Goal: Answer question/provide support

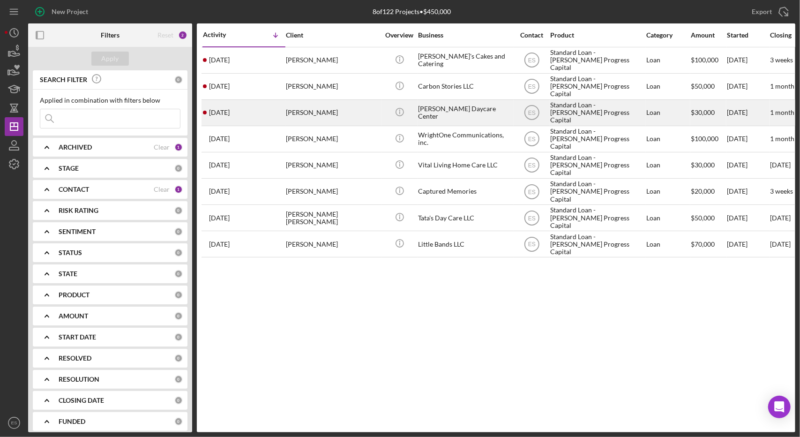
click at [571, 110] on div "Standard Loan - [PERSON_NAME] Progress Capital" at bounding box center [597, 112] width 94 height 25
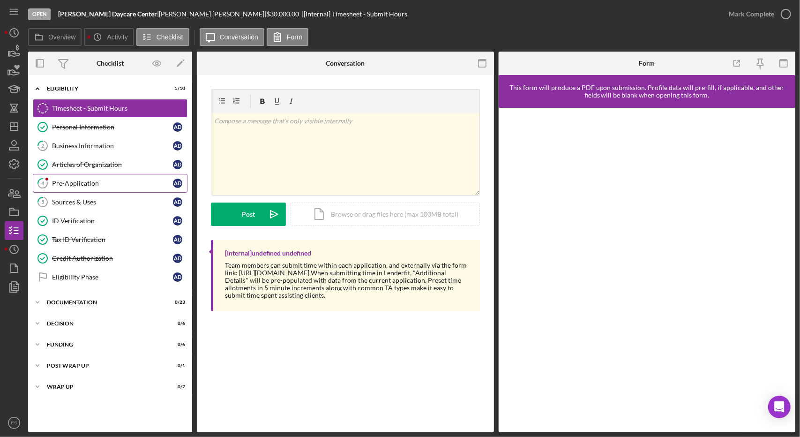
click at [97, 185] on div "Pre-Application" at bounding box center [112, 182] width 121 height 7
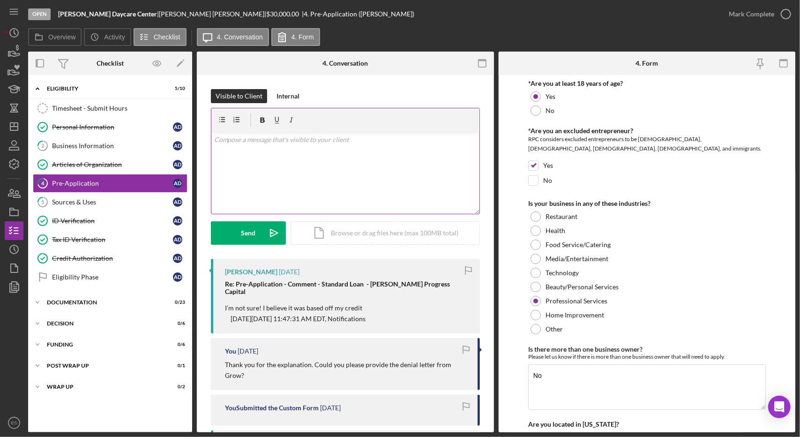
click at [331, 171] on div "v Color teal Color pink Remove color Add row above Add row below Add column bef…" at bounding box center [345, 173] width 268 height 82
click at [264, 229] on icon "Icon/icon-invite-send" at bounding box center [273, 232] width 23 height 23
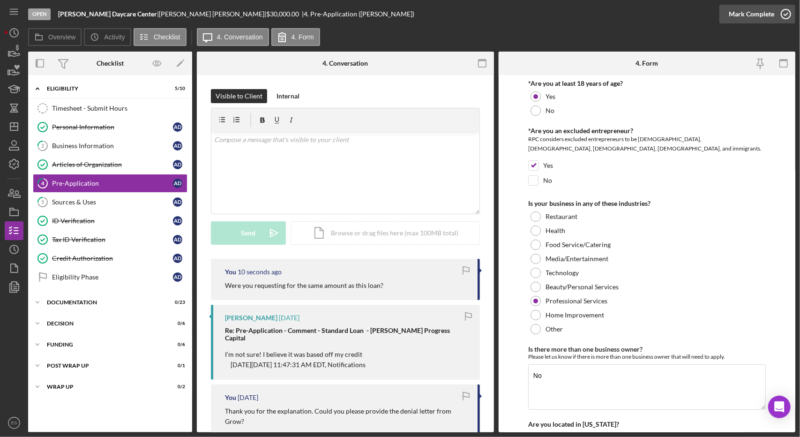
click at [771, 15] on div "Mark Complete" at bounding box center [750, 14] width 45 height 19
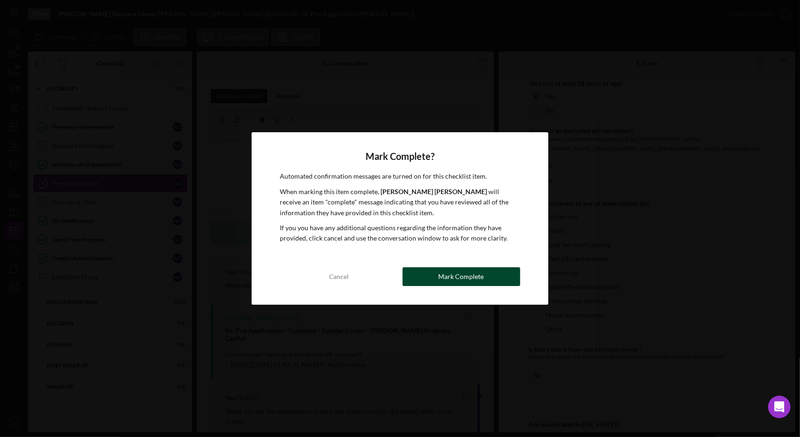
click at [438, 273] on button "Mark Complete" at bounding box center [461, 276] width 118 height 19
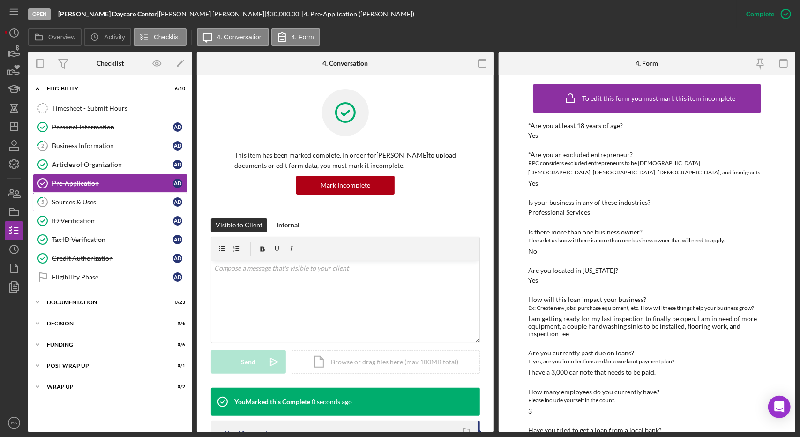
click at [79, 203] on div "Sources & Uses" at bounding box center [112, 201] width 121 height 7
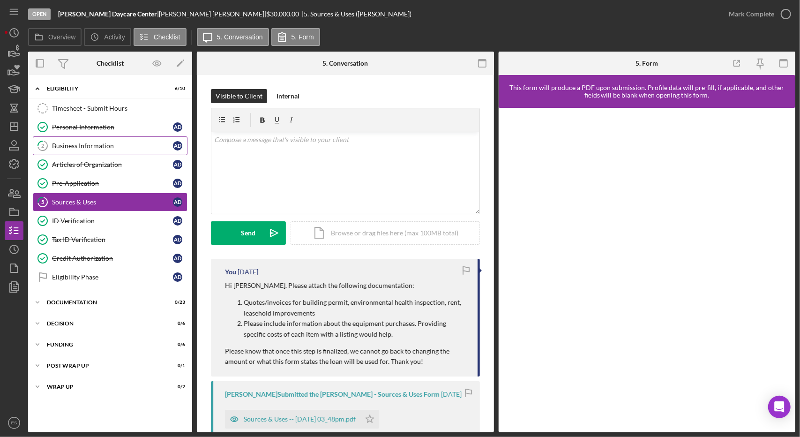
click at [101, 146] on div "Business Information" at bounding box center [112, 145] width 121 height 7
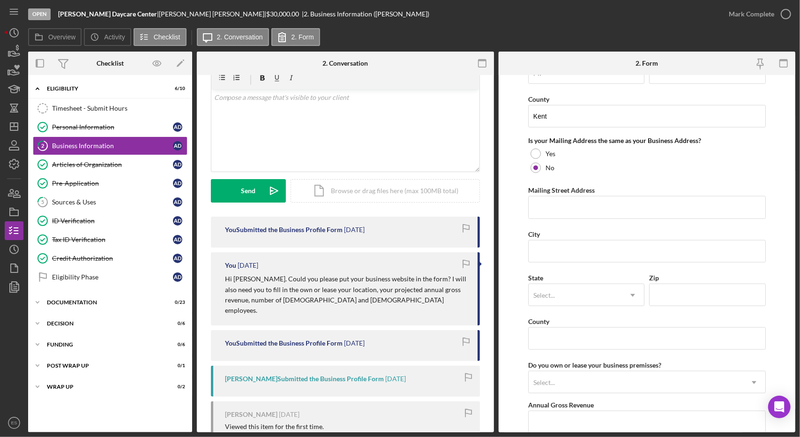
scroll to position [675, 0]
click at [364, 142] on div "v Color teal Color pink Remove color Add row above Add row below Add column bef…" at bounding box center [345, 130] width 268 height 82
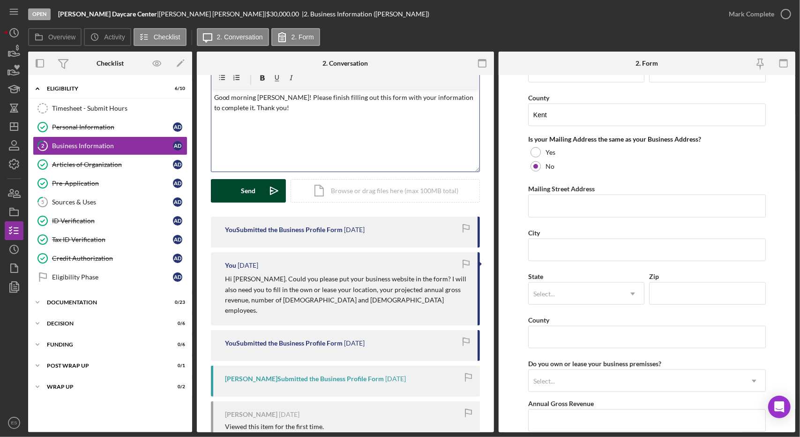
click at [260, 195] on button "Send Icon/icon-invite-send" at bounding box center [248, 190] width 75 height 23
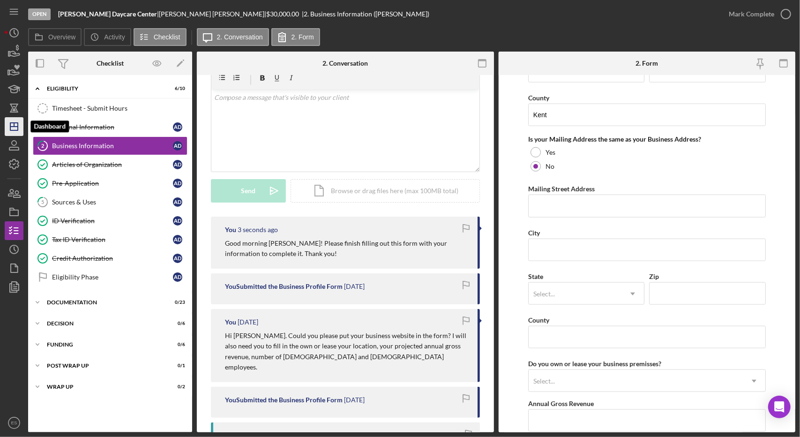
click at [11, 120] on icon "Icon/Dashboard" at bounding box center [13, 126] width 23 height 23
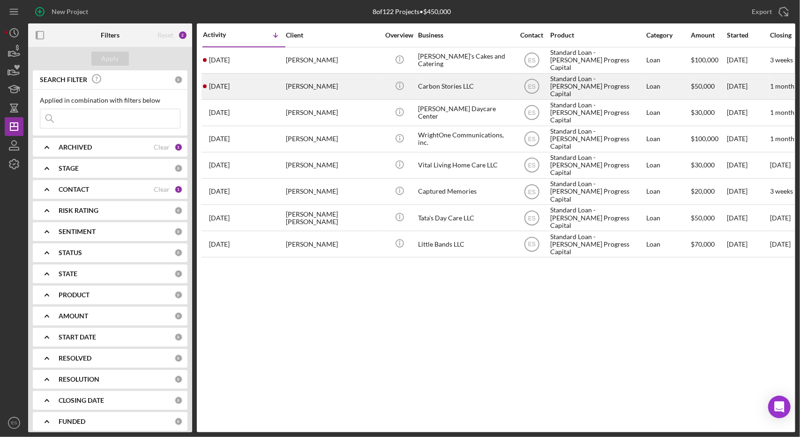
click at [479, 88] on div "Carbon Stories LLC" at bounding box center [465, 86] width 94 height 25
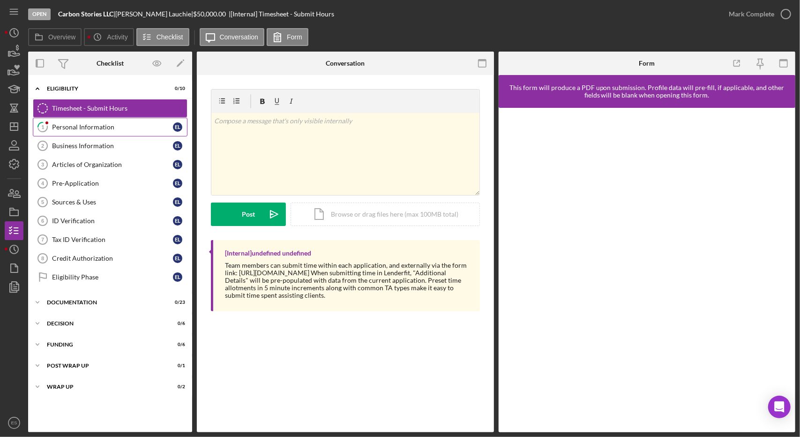
click at [97, 125] on div "Personal Information" at bounding box center [112, 126] width 121 height 7
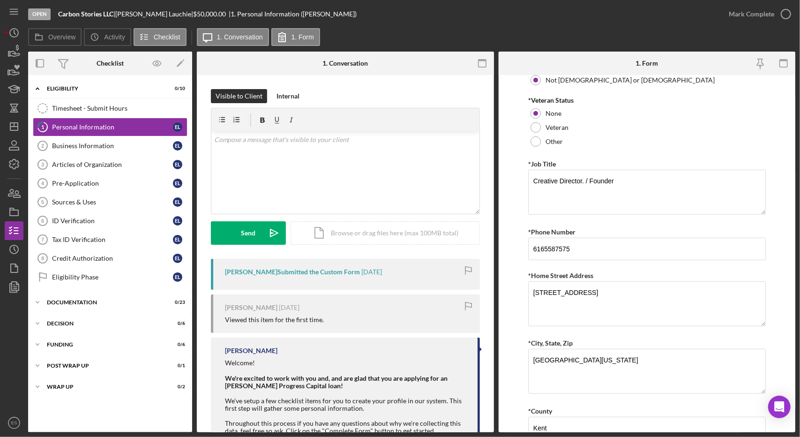
scroll to position [337, 0]
click at [584, 179] on textarea "Creative Director. / Founder" at bounding box center [647, 191] width 238 height 45
type textarea "Creative Director / Founder"
click at [545, 245] on input "6165587575" at bounding box center [647, 248] width 238 height 22
click at [556, 246] on input "616-5587575" at bounding box center [647, 248] width 238 height 22
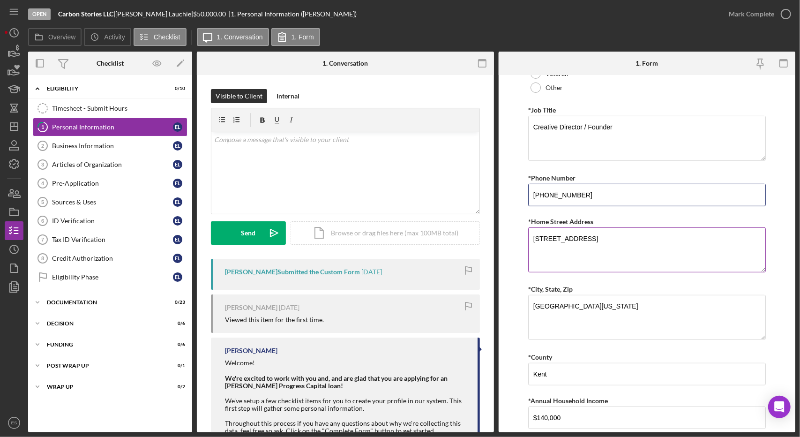
scroll to position [393, 0]
type input "[PHONE_NUMBER]"
click at [573, 302] on textarea "[GEOGRAPHIC_DATA][US_STATE]" at bounding box center [647, 315] width 238 height 45
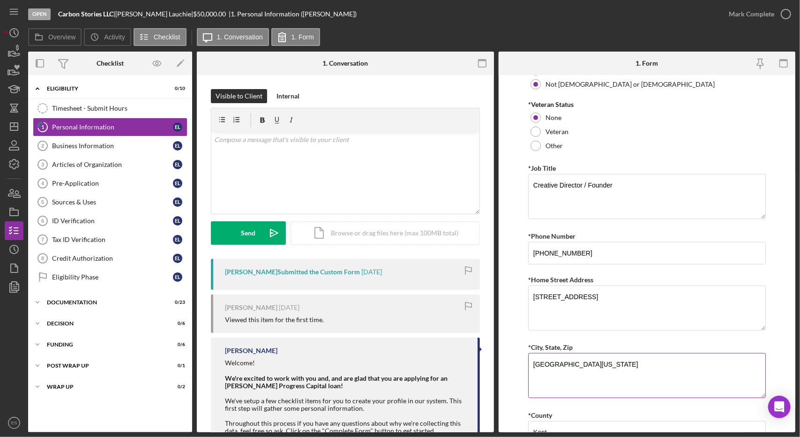
scroll to position [332, 0]
type textarea "[GEOGRAPHIC_DATA][US_STATE]"
drag, startPoint x: 636, startPoint y: 295, endPoint x: 604, endPoint y: 295, distance: 31.4
click at [604, 295] on textarea "[STREET_ADDRESS]" at bounding box center [647, 308] width 238 height 45
type textarea "[STREET_ADDRESS]"
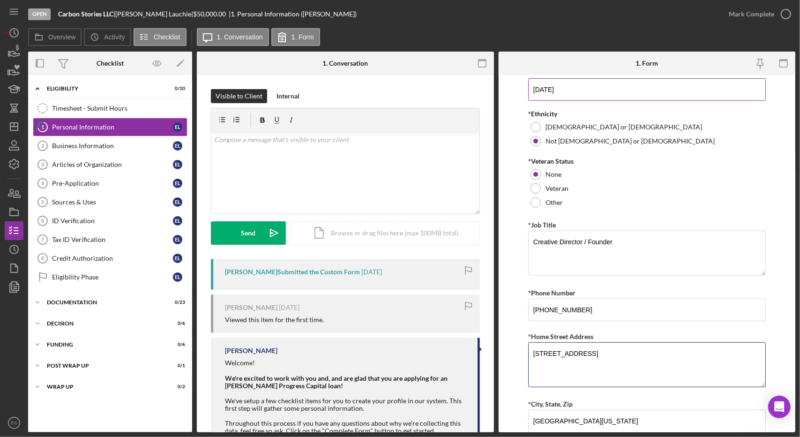
scroll to position [416, 0]
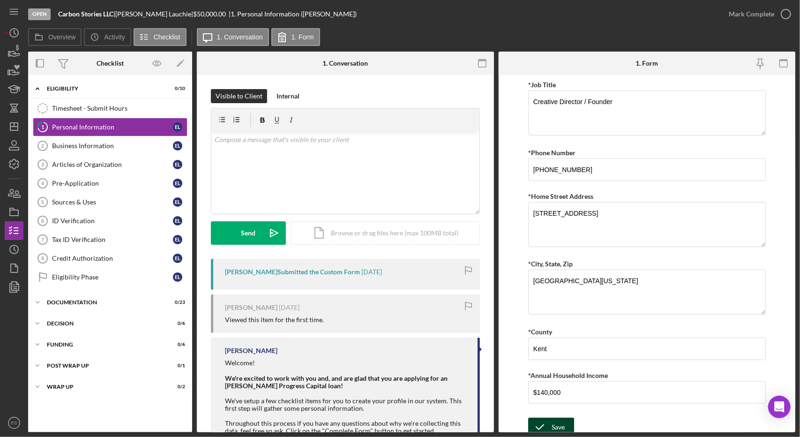
click at [536, 427] on icon "submit" at bounding box center [539, 426] width 23 height 23
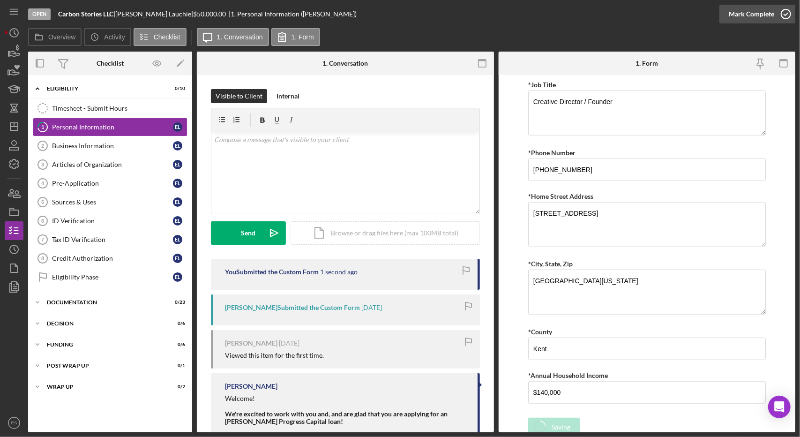
click at [757, 18] on div "Mark Complete" at bounding box center [750, 14] width 45 height 19
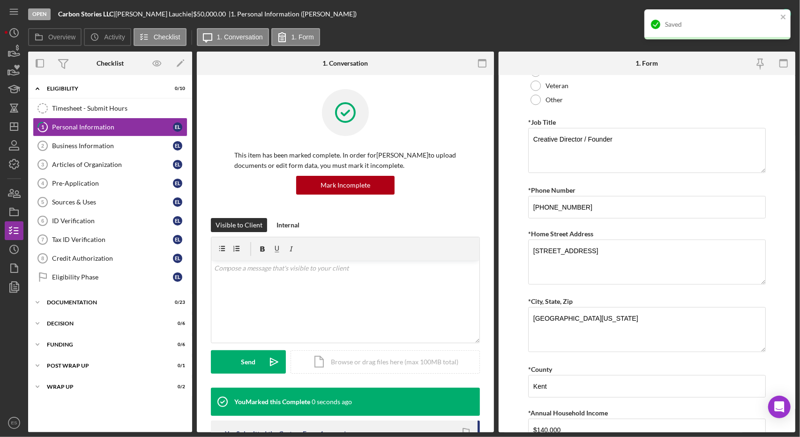
scroll to position [453, 0]
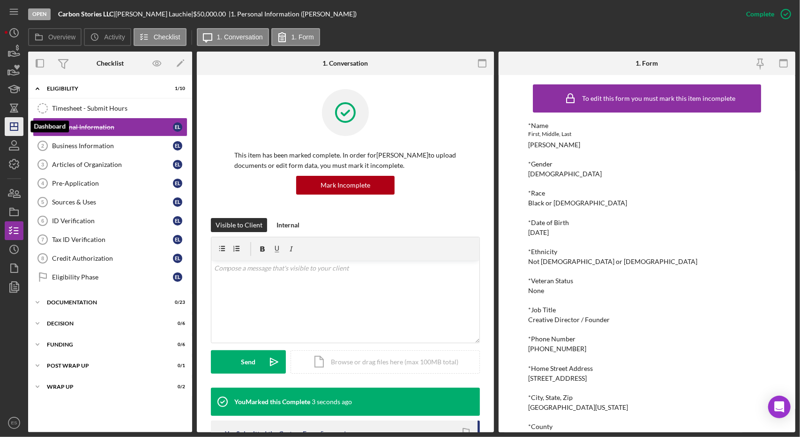
click at [17, 119] on icon "Icon/Dashboard" at bounding box center [13, 126] width 23 height 23
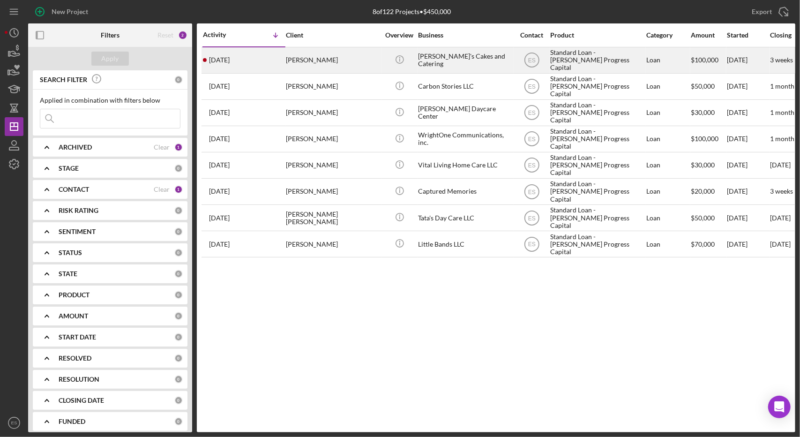
click at [475, 66] on div "[PERSON_NAME]'s Cakes and Catering" at bounding box center [465, 60] width 94 height 25
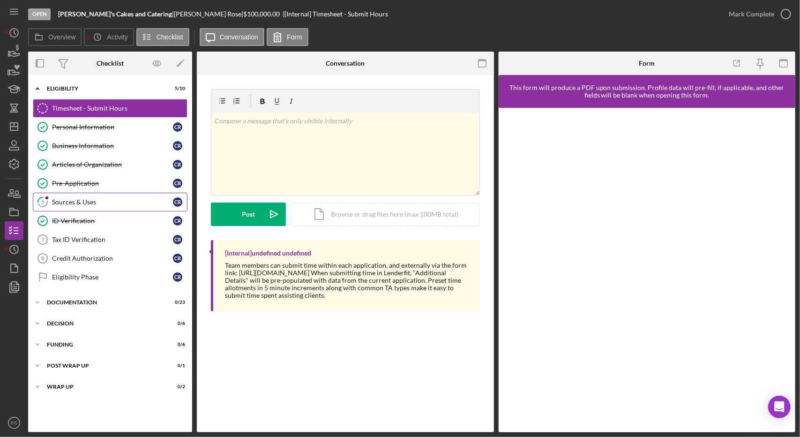
click at [84, 200] on div "Sources & Uses" at bounding box center [112, 201] width 121 height 7
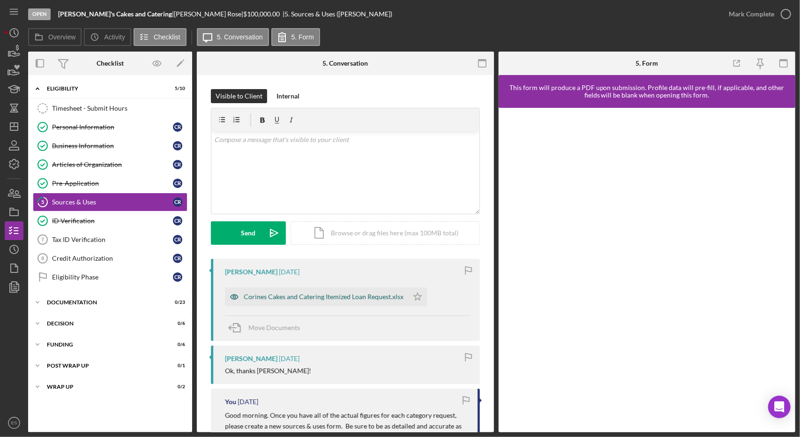
click at [347, 298] on div "Corines Cakes and Catering Itemized Loan Request.xlsx" at bounding box center [324, 296] width 160 height 7
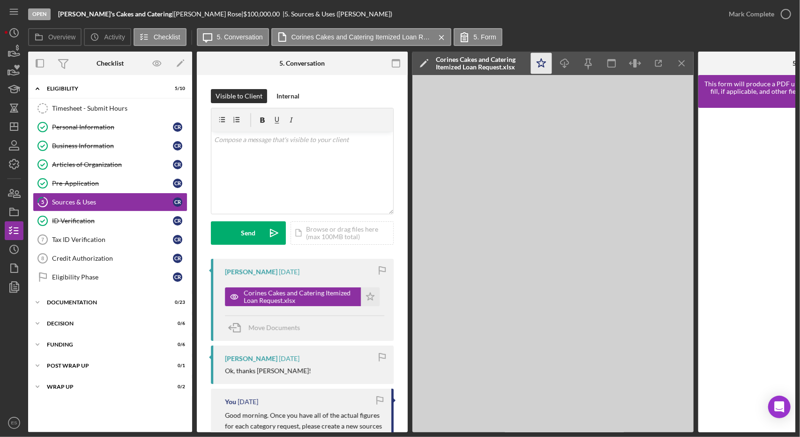
click at [542, 65] on polygon "button" at bounding box center [541, 63] width 9 height 8
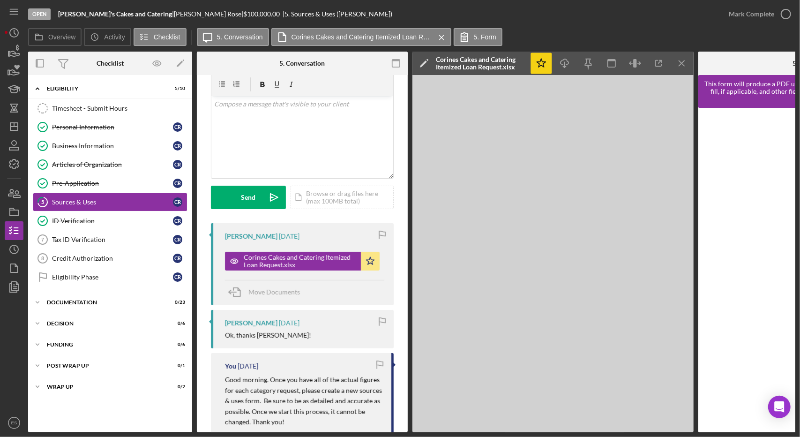
scroll to position [34, 0]
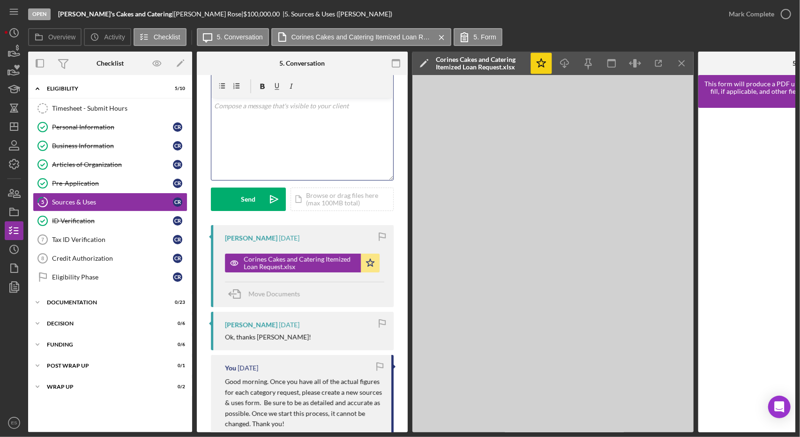
click at [311, 130] on div "v Color teal Color pink Remove color Add row above Add row below Add column bef…" at bounding box center [302, 139] width 182 height 82
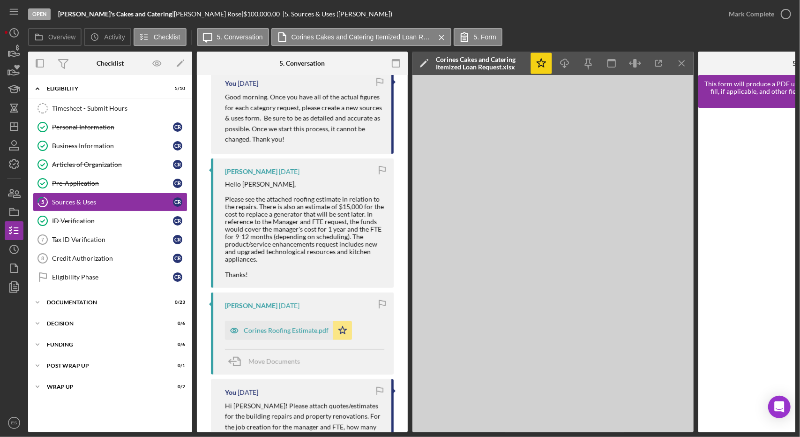
scroll to position [324, 0]
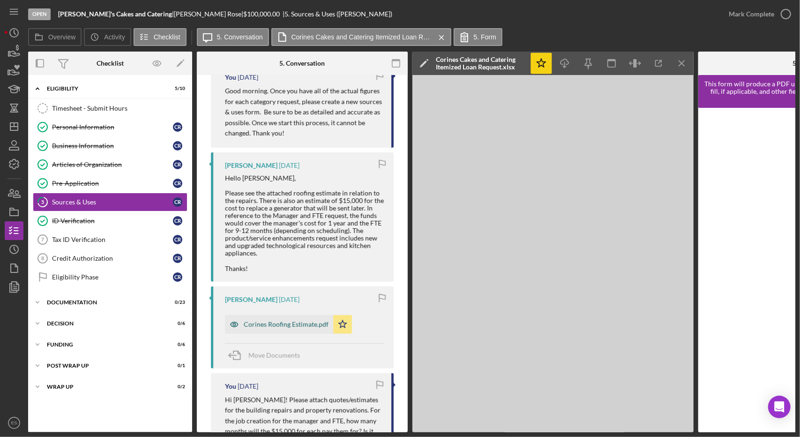
click at [292, 328] on div "Corines Roofing Estimate.pdf" at bounding box center [286, 323] width 85 height 7
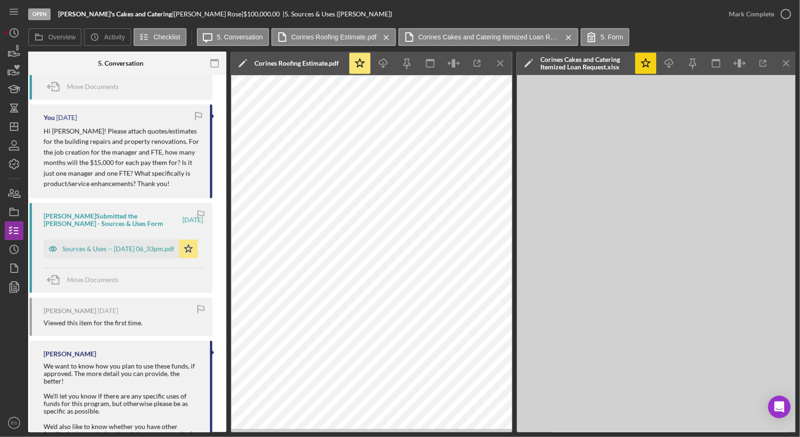
scroll to position [0, 212]
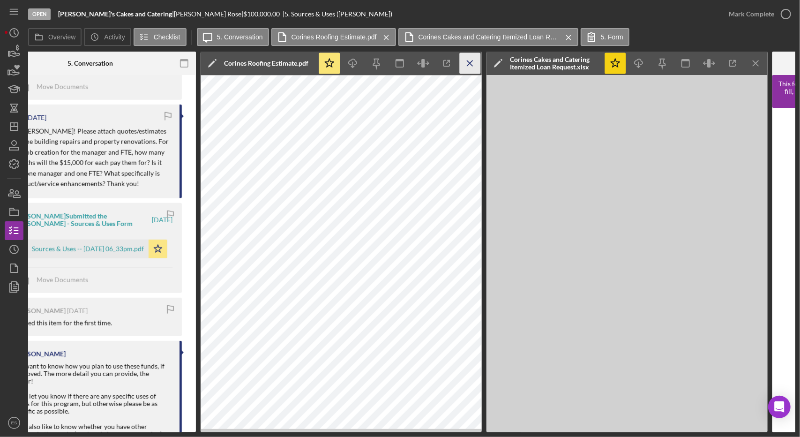
click at [467, 66] on line "button" at bounding box center [469, 62] width 5 height 5
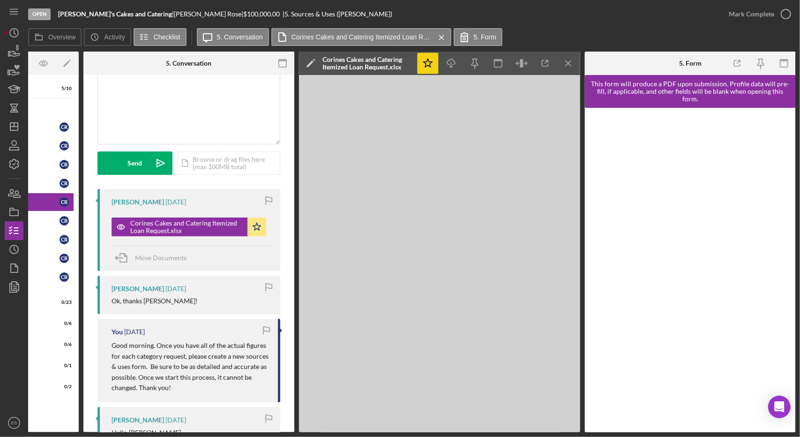
scroll to position [0, 0]
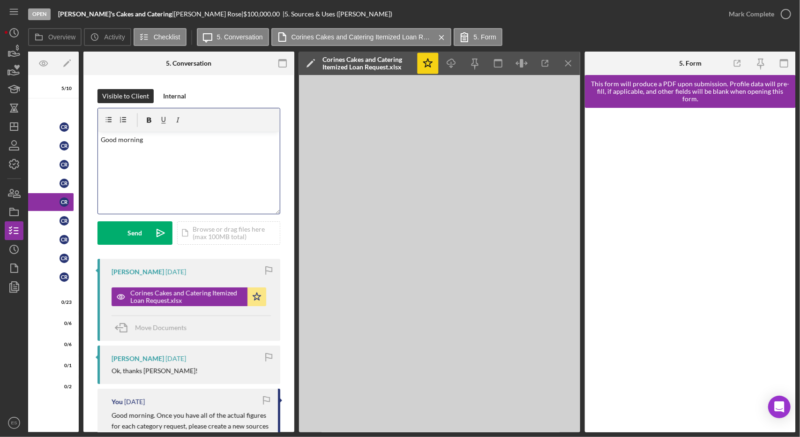
click at [186, 167] on div "v Color teal Color pink Remove color Add row above Add row below Add column bef…" at bounding box center [189, 173] width 182 height 82
click at [261, 169] on div "v Color teal Color pink Remove color Add row above Add row below Add column bef…" at bounding box center [189, 173] width 182 height 82
drag, startPoint x: 266, startPoint y: 145, endPoint x: 85, endPoint y: 149, distance: 180.4
click at [176, 98] on div "Internal" at bounding box center [174, 96] width 23 height 14
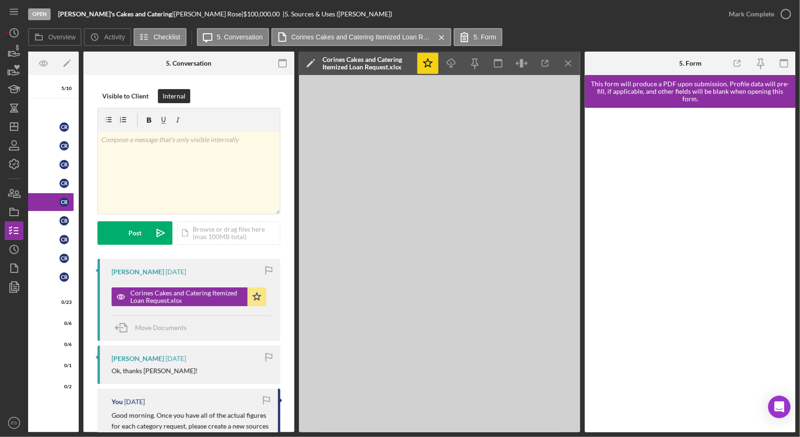
scroll to position [16, 0]
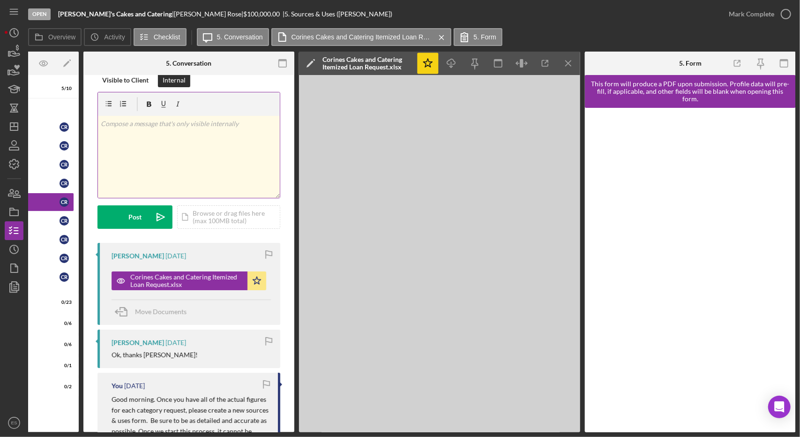
click at [176, 191] on div "v Color teal Color pink Remove color Add row above Add row below Add column bef…" at bounding box center [189, 157] width 182 height 82
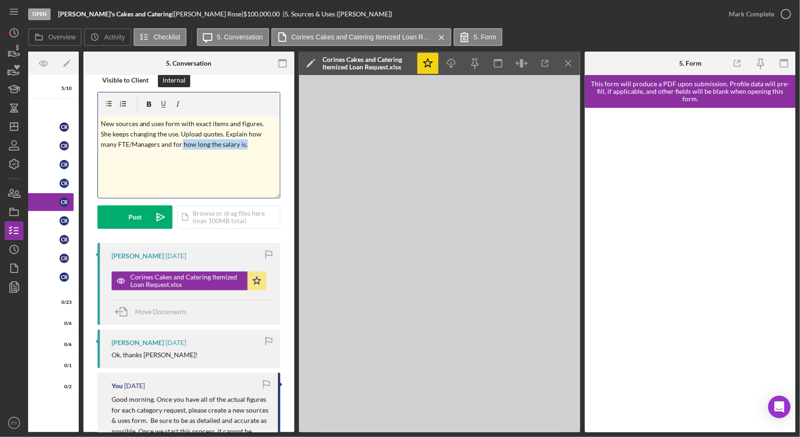
drag, startPoint x: 254, startPoint y: 148, endPoint x: 181, endPoint y: 144, distance: 73.2
click at [181, 144] on p "New sources and uses form with exact items and figures. She keeps changing the …" at bounding box center [189, 134] width 177 height 31
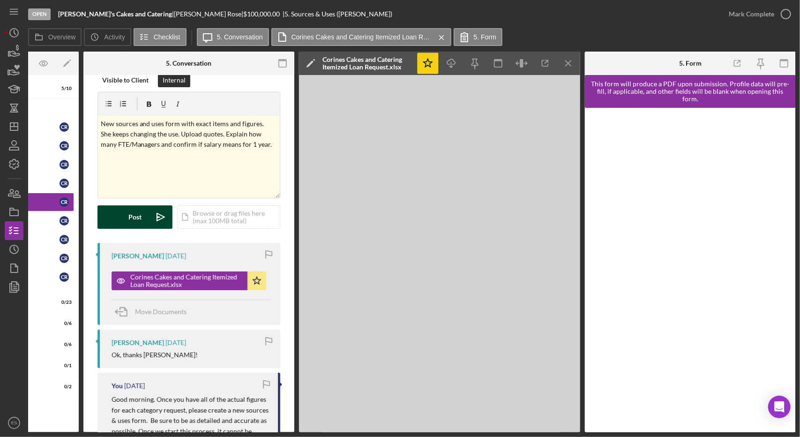
click at [148, 222] on button "Post Icon/icon-invite-send" at bounding box center [134, 216] width 75 height 23
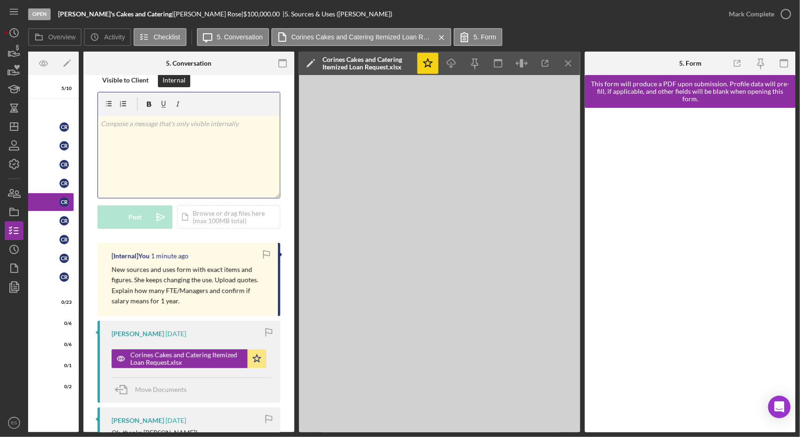
click at [152, 145] on div "v Color teal Color pink Remove color Add row above Add row below Add column bef…" at bounding box center [189, 157] width 182 height 82
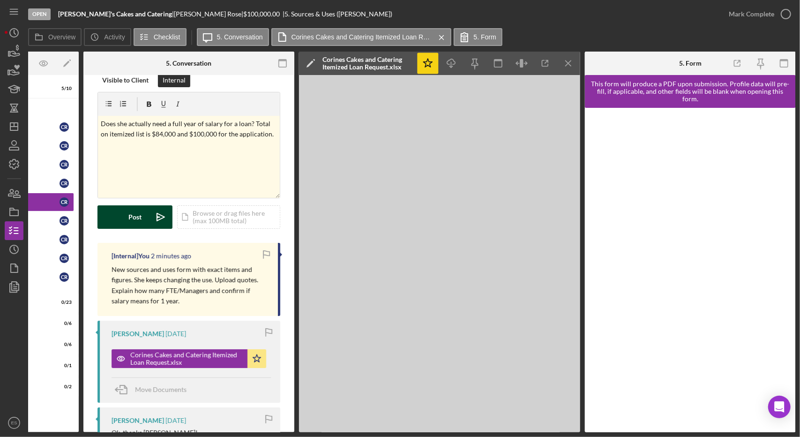
click at [149, 215] on icon "Icon/icon-invite-send" at bounding box center [160, 216] width 23 height 23
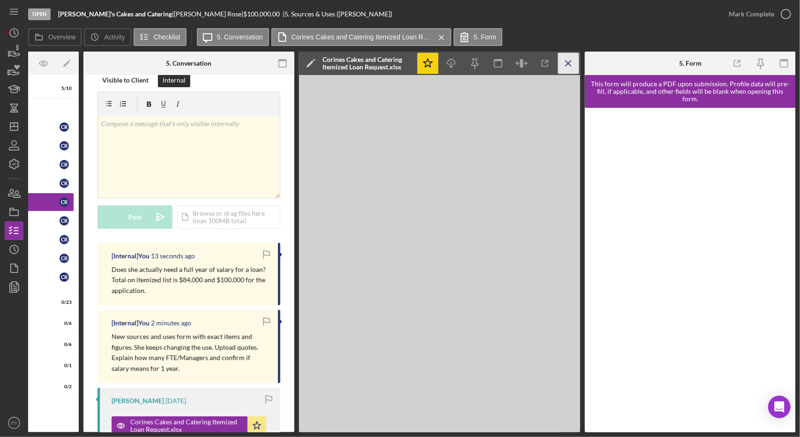
click at [564, 69] on icon "Icon/Menu Close" at bounding box center [568, 63] width 21 height 21
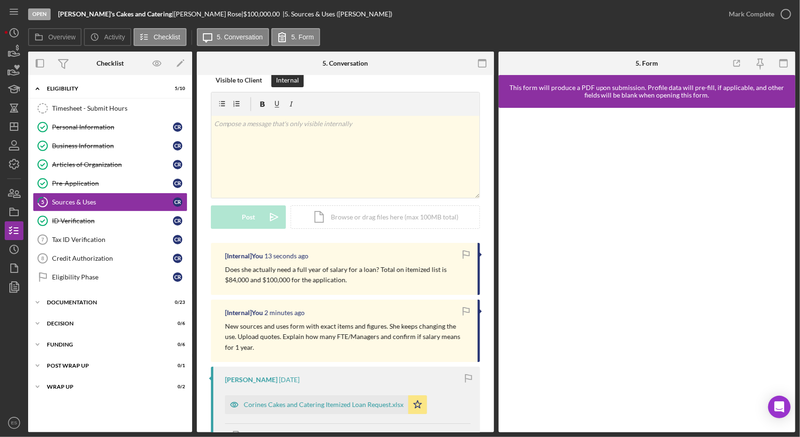
scroll to position [0, 0]
click at [15, 126] on line "button" at bounding box center [13, 126] width 7 height 0
